Goal: Task Accomplishment & Management: Complete application form

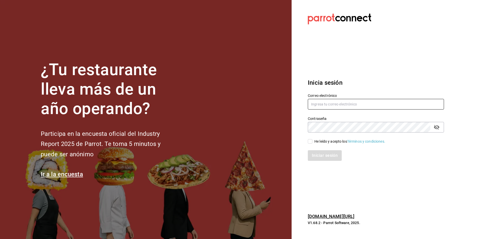
click at [344, 103] on input "text" at bounding box center [376, 104] width 136 height 11
type input "[EMAIL_ADDRESS][DOMAIN_NAME]"
click at [321, 143] on div "He leído y acepto los Términos y condiciones." at bounding box center [350, 141] width 71 height 5
click at [313, 143] on input "He leído y acepto los Términos y condiciones." at bounding box center [310, 141] width 5 height 5
checkbox input "true"
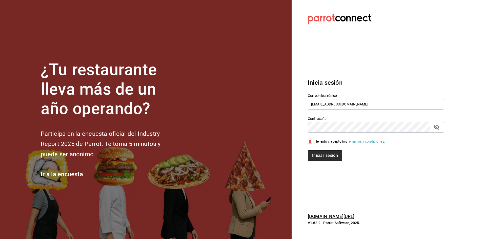
click at [322, 155] on button "Iniciar sesión" at bounding box center [325, 155] width 34 height 11
